Goal: Information Seeking & Learning: Learn about a topic

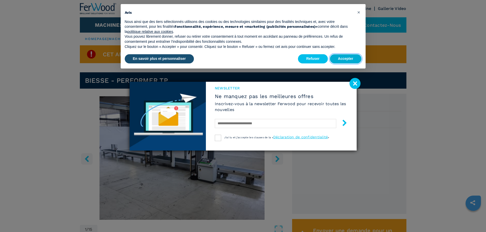
click at [344, 59] on button "Accepter" at bounding box center [346, 58] width 32 height 9
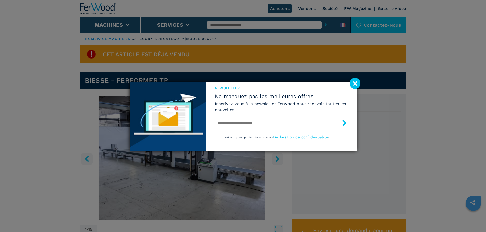
click at [357, 85] on image at bounding box center [354, 83] width 11 height 11
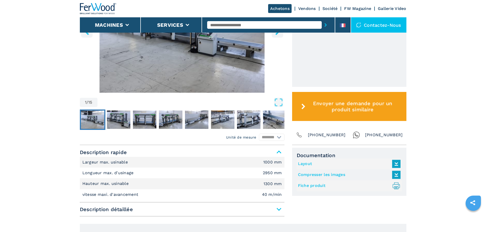
scroll to position [127, 0]
click at [123, 123] on img "Go to Slide 2" at bounding box center [118, 119] width 23 height 18
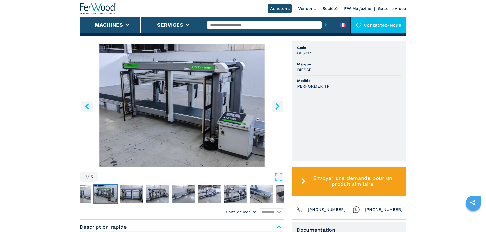
scroll to position [51, 0]
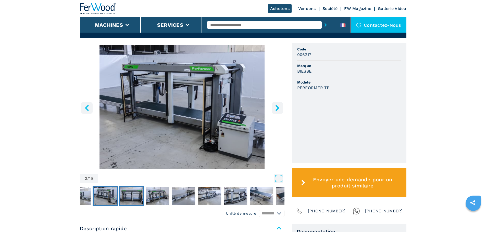
click at [136, 194] on img "Go to Slide 3" at bounding box center [131, 196] width 23 height 18
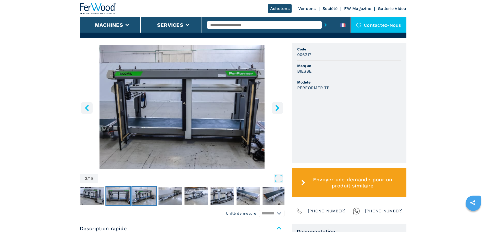
click at [148, 197] on img "Go to Slide 4" at bounding box center [143, 196] width 23 height 18
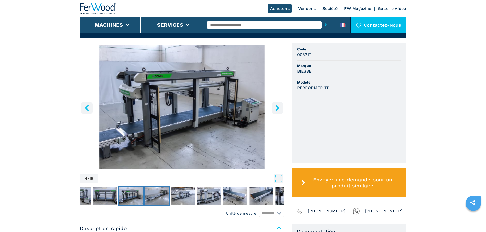
click at [158, 197] on img "Go to Slide 5" at bounding box center [156, 196] width 23 height 18
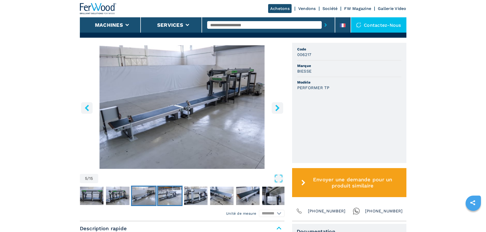
click at [173, 197] on img "Go to Slide 6" at bounding box center [169, 196] width 23 height 18
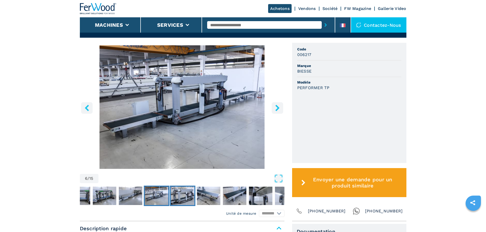
click at [185, 198] on img "Go to Slide 7" at bounding box center [182, 196] width 23 height 18
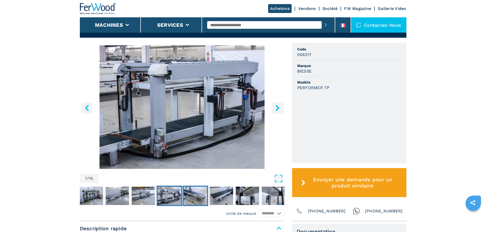
click at [199, 198] on img "Go to Slide 8" at bounding box center [194, 196] width 23 height 18
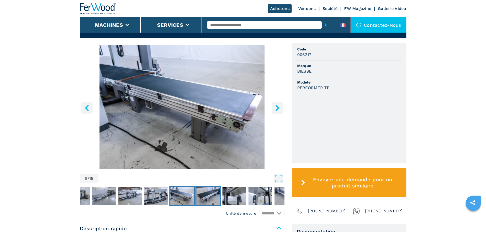
click at [211, 197] on img "Go to Slide 9" at bounding box center [207, 196] width 23 height 18
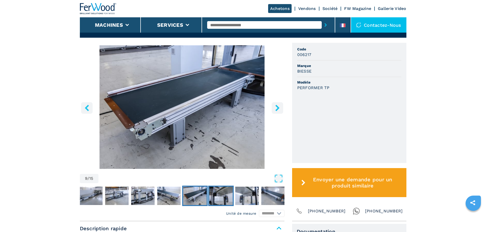
click at [221, 198] on img "Go to Slide 10" at bounding box center [220, 196] width 23 height 18
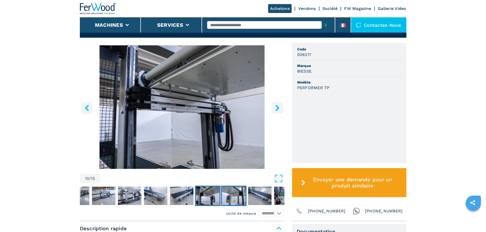
click at [234, 198] on img "Go to Slide 11" at bounding box center [233, 196] width 23 height 18
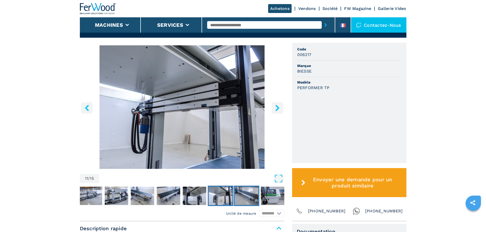
click at [249, 199] on img "Go to Slide 12" at bounding box center [245, 196] width 23 height 18
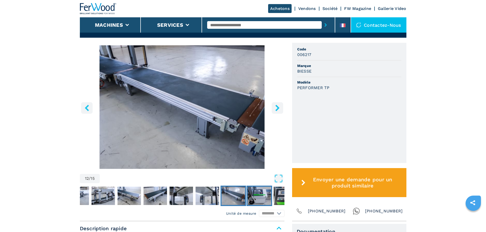
click at [259, 199] on img "Go to Slide 13" at bounding box center [258, 196] width 23 height 18
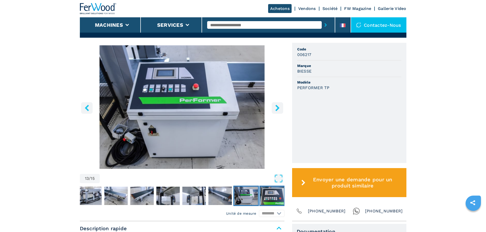
click at [268, 200] on img "Go to Slide 14" at bounding box center [271, 196] width 23 height 18
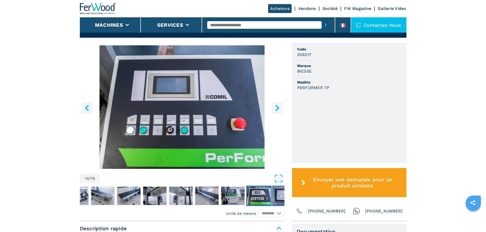
click at [276, 199] on img "Go to Slide 15" at bounding box center [284, 196] width 23 height 18
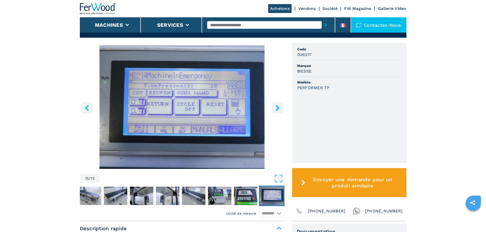
click at [271, 199] on img "Go to Slide 15" at bounding box center [271, 196] width 23 height 18
click at [278, 109] on icon "right-button" at bounding box center [277, 108] width 4 height 6
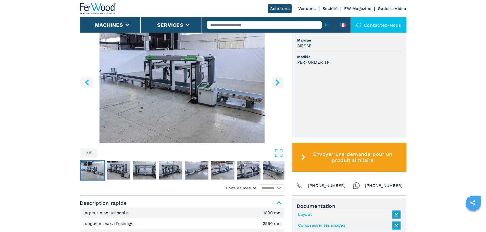
scroll to position [0, 0]
